Goal: Information Seeking & Learning: Learn about a topic

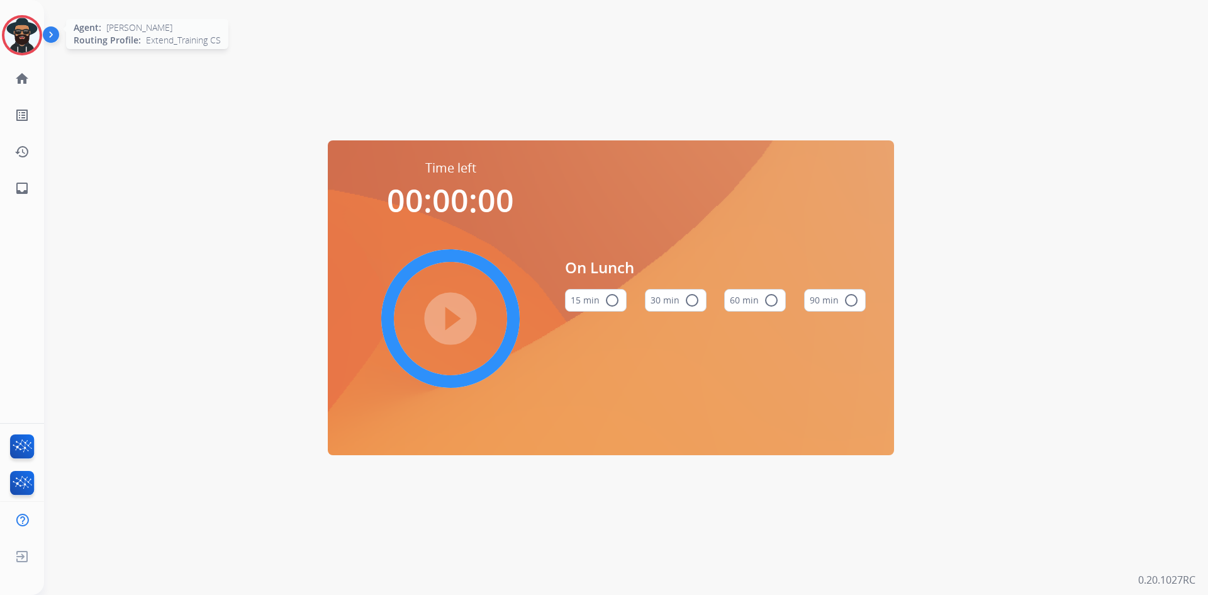
click at [21, 32] on img at bounding box center [21, 35] width 35 height 35
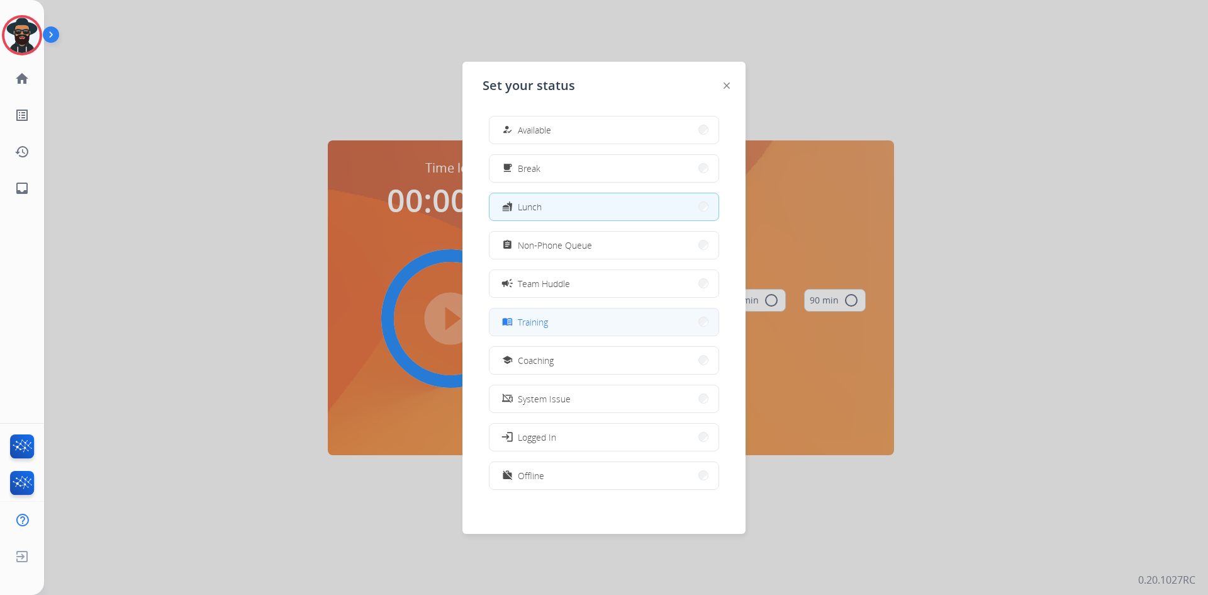
click at [563, 329] on button "menu_book Training" at bounding box center [604, 321] width 229 height 27
